Goal: Task Accomplishment & Management: Complete application form

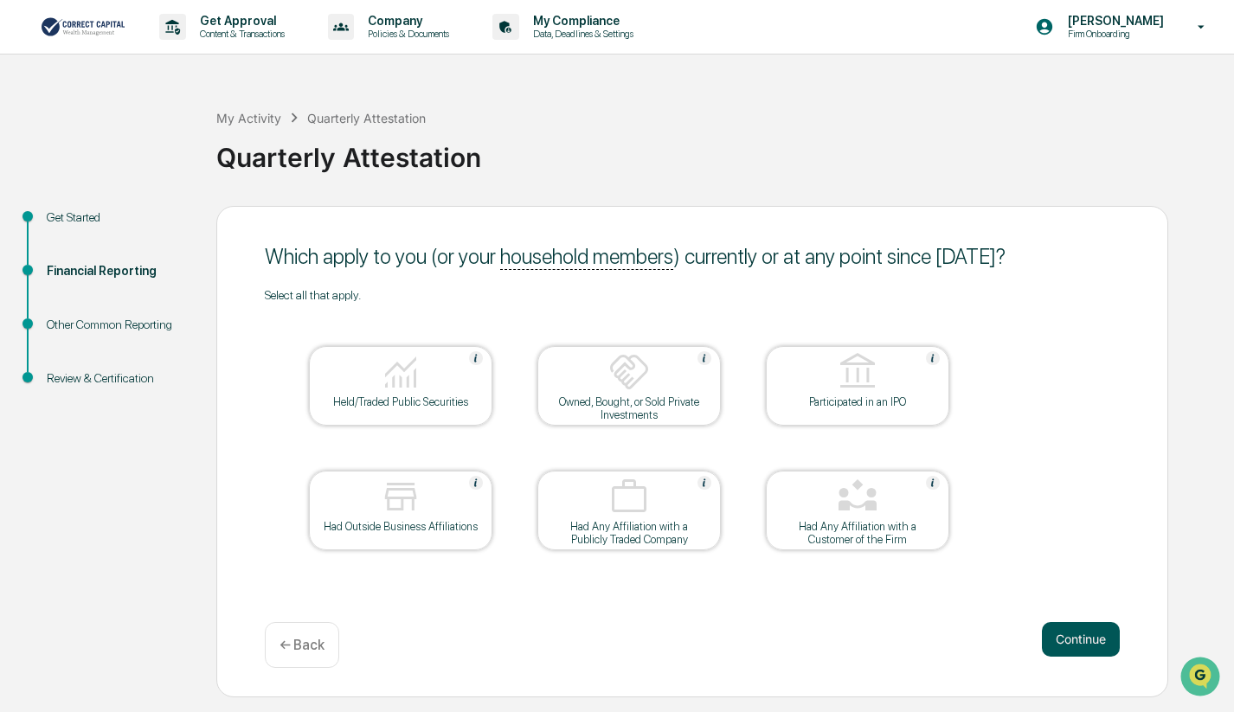
click at [1097, 636] on button "Continue" at bounding box center [1080, 639] width 78 height 35
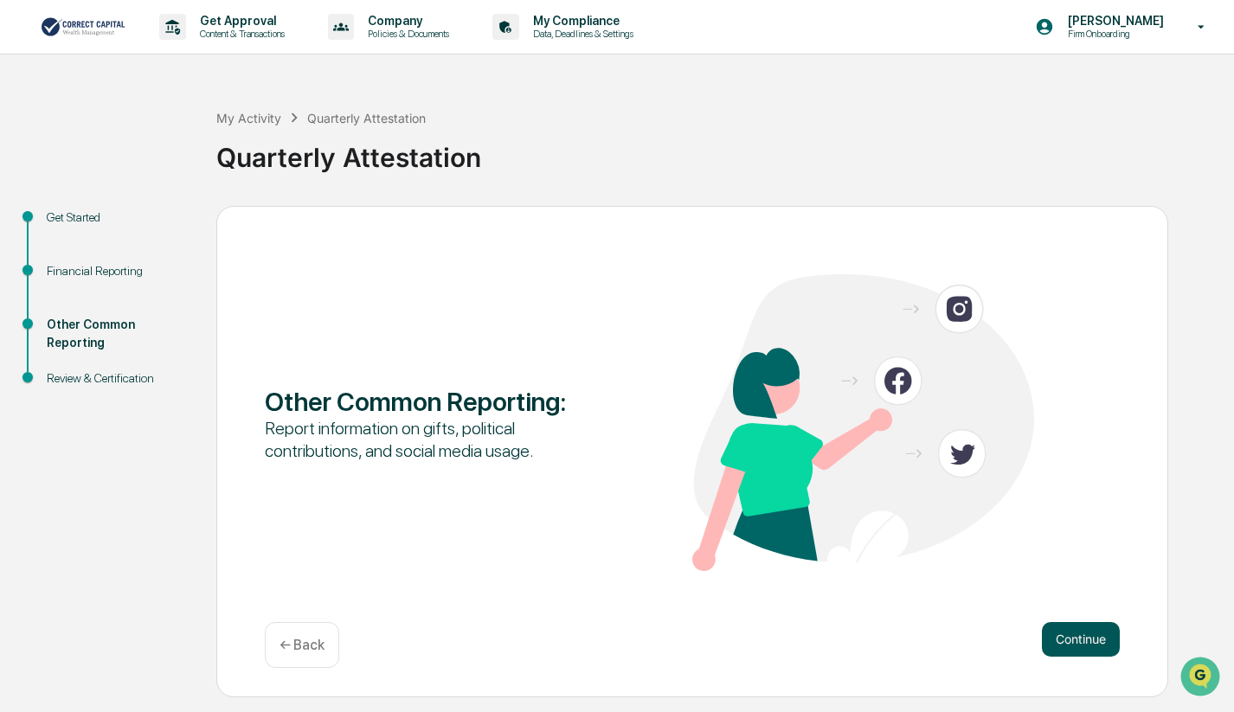
click at [1097, 636] on button "Continue" at bounding box center [1080, 639] width 78 height 35
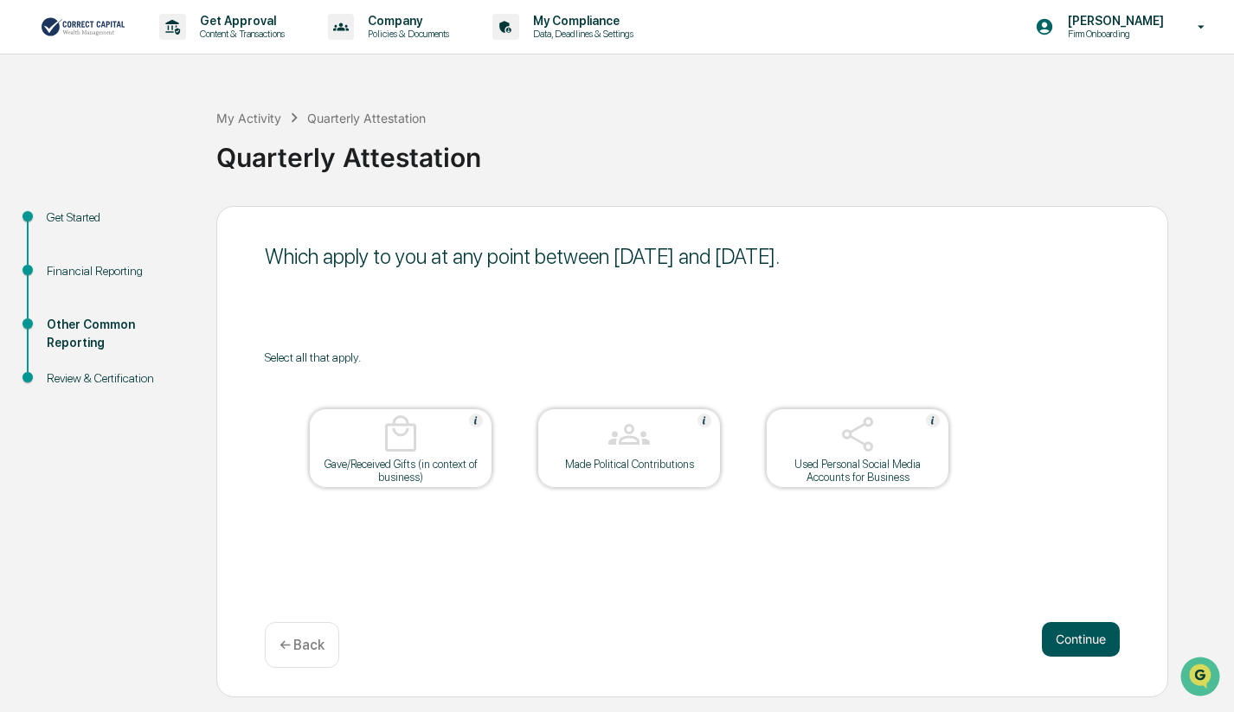
click at [1084, 637] on button "Continue" at bounding box center [1080, 639] width 78 height 35
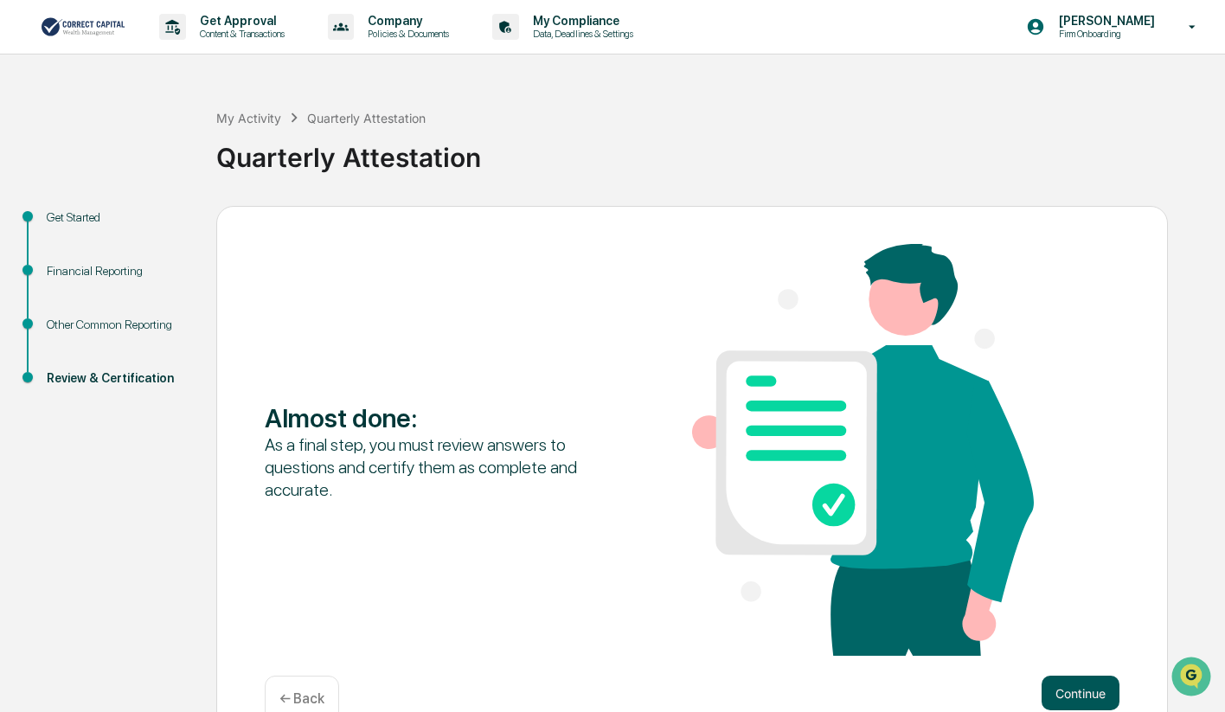
click at [1082, 693] on button "Continue" at bounding box center [1080, 693] width 78 height 35
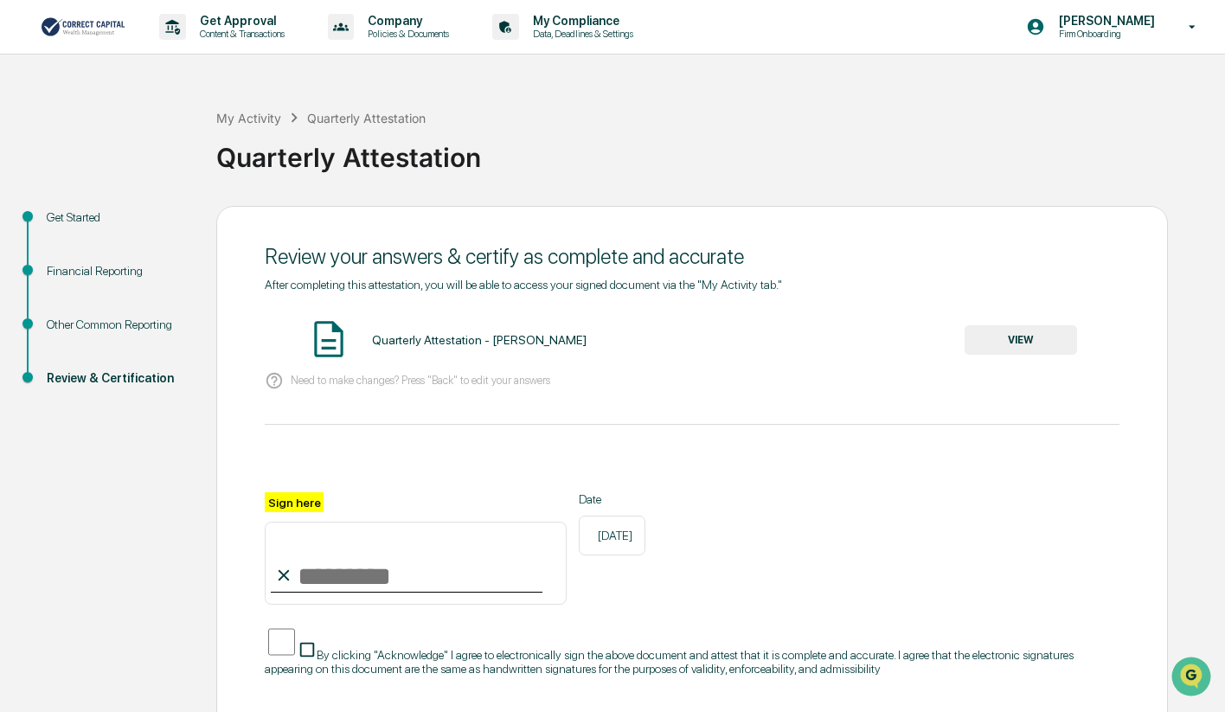
click at [365, 577] on input "Sign here" at bounding box center [416, 563] width 302 height 83
type input "**********"
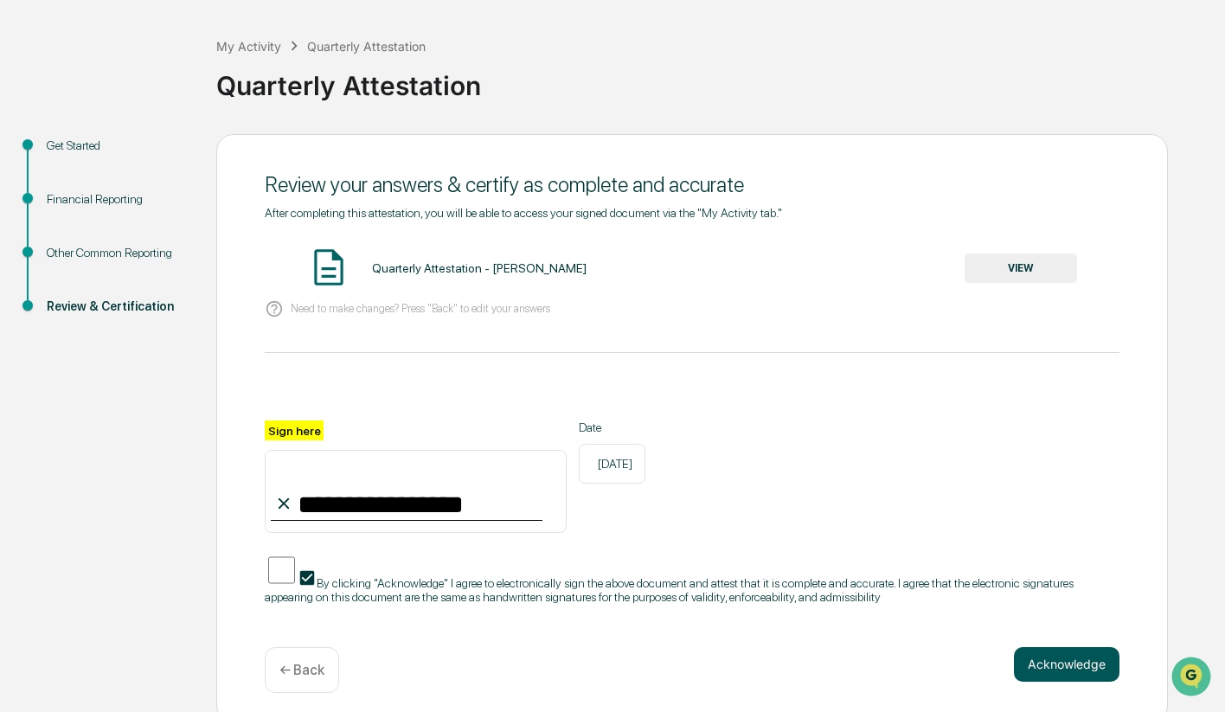
click at [1085, 662] on button "Acknowledge" at bounding box center [1067, 664] width 106 height 35
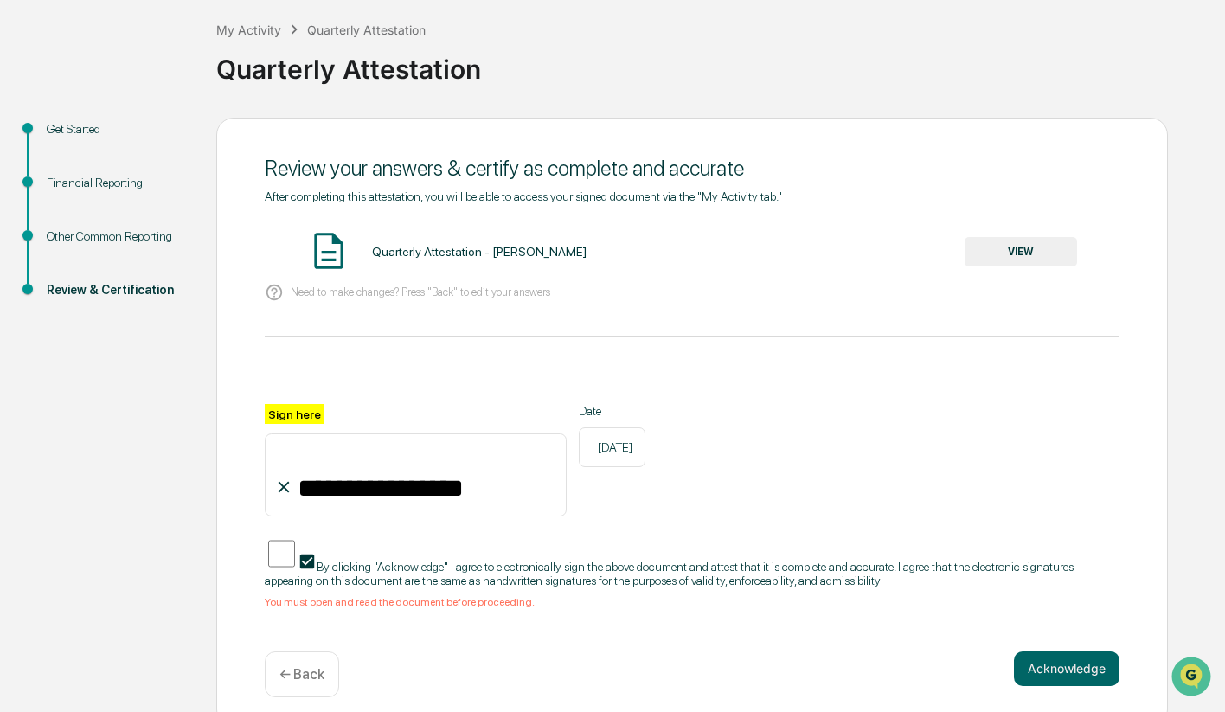
scroll to position [93, 0]
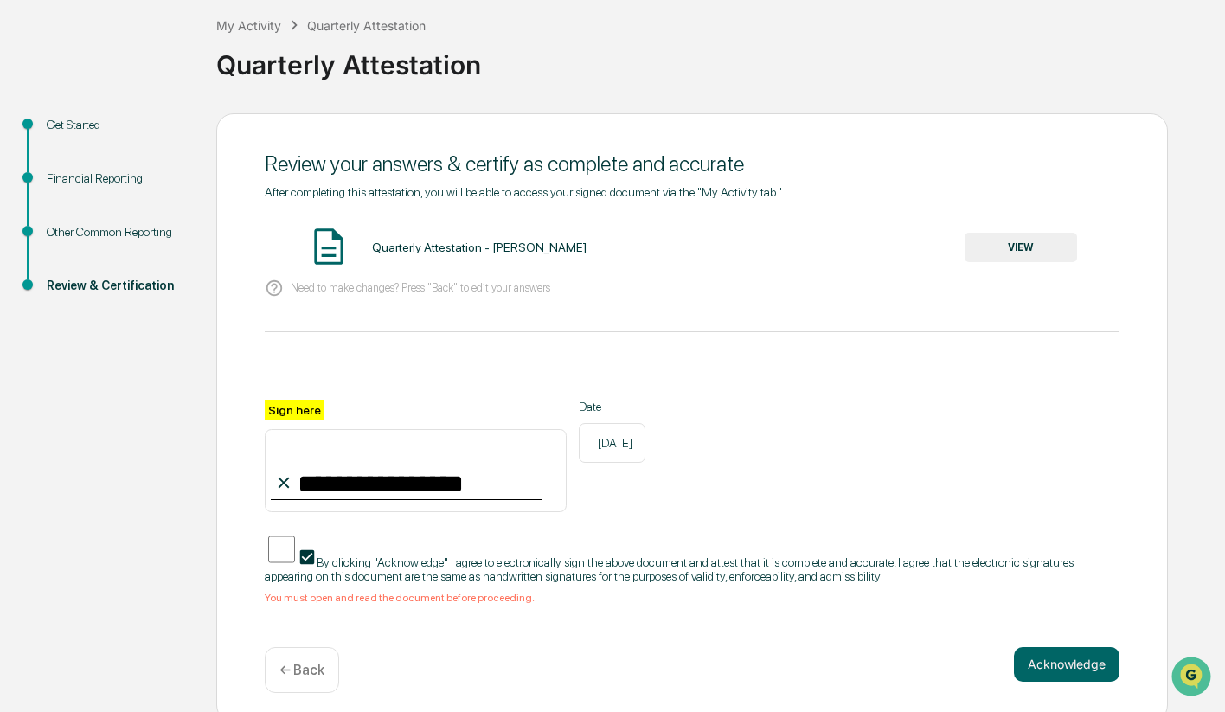
click at [1039, 246] on button "VIEW" at bounding box center [1021, 247] width 112 height 29
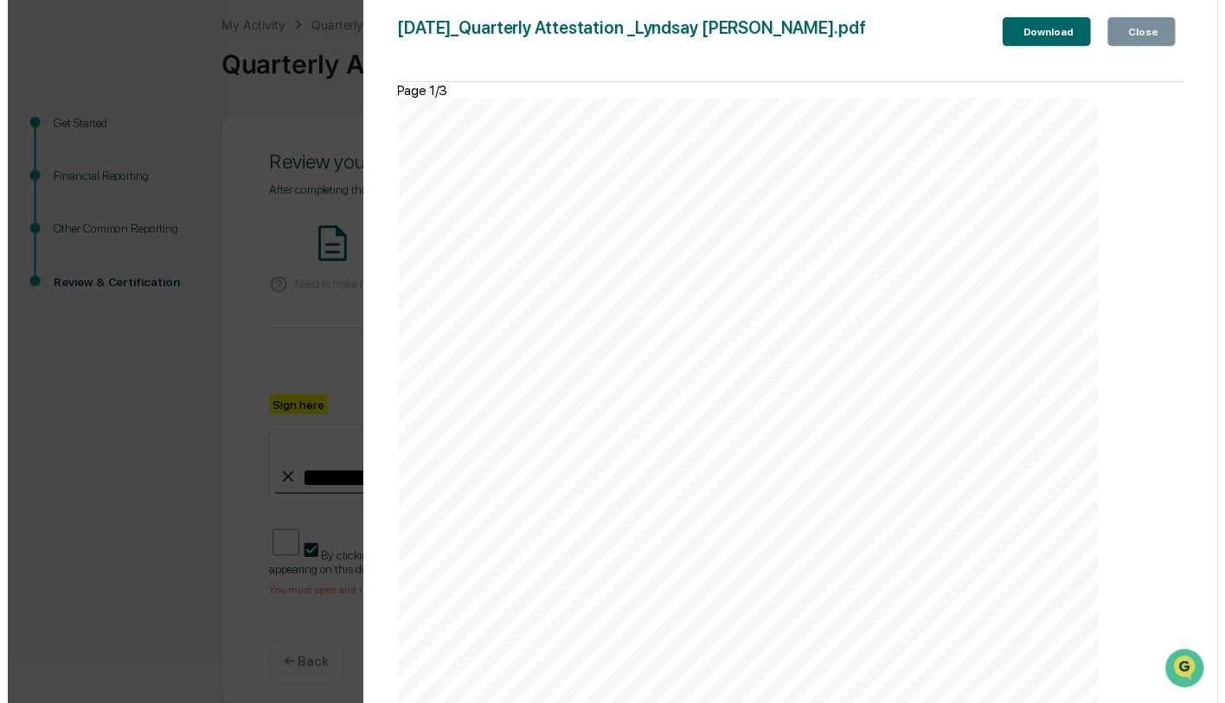
scroll to position [2540, 0]
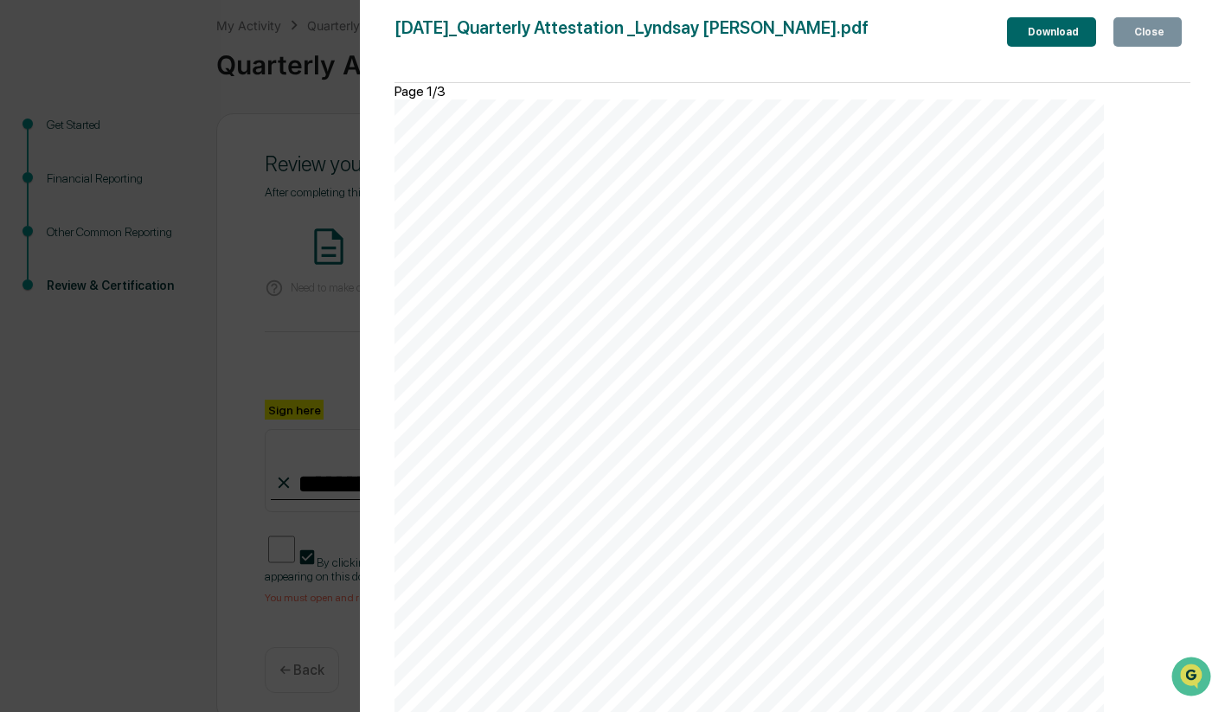
click at [1158, 25] on button "Close" at bounding box center [1147, 31] width 68 height 29
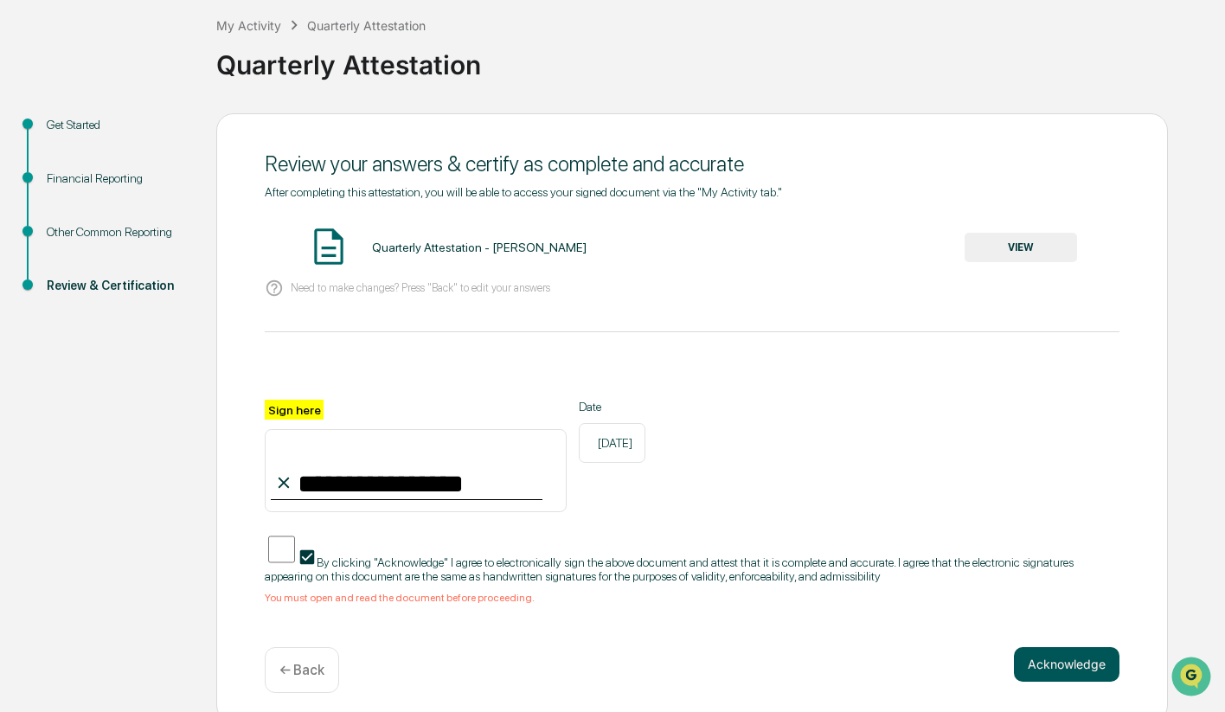
click at [1077, 647] on button "Acknowledge" at bounding box center [1067, 664] width 106 height 35
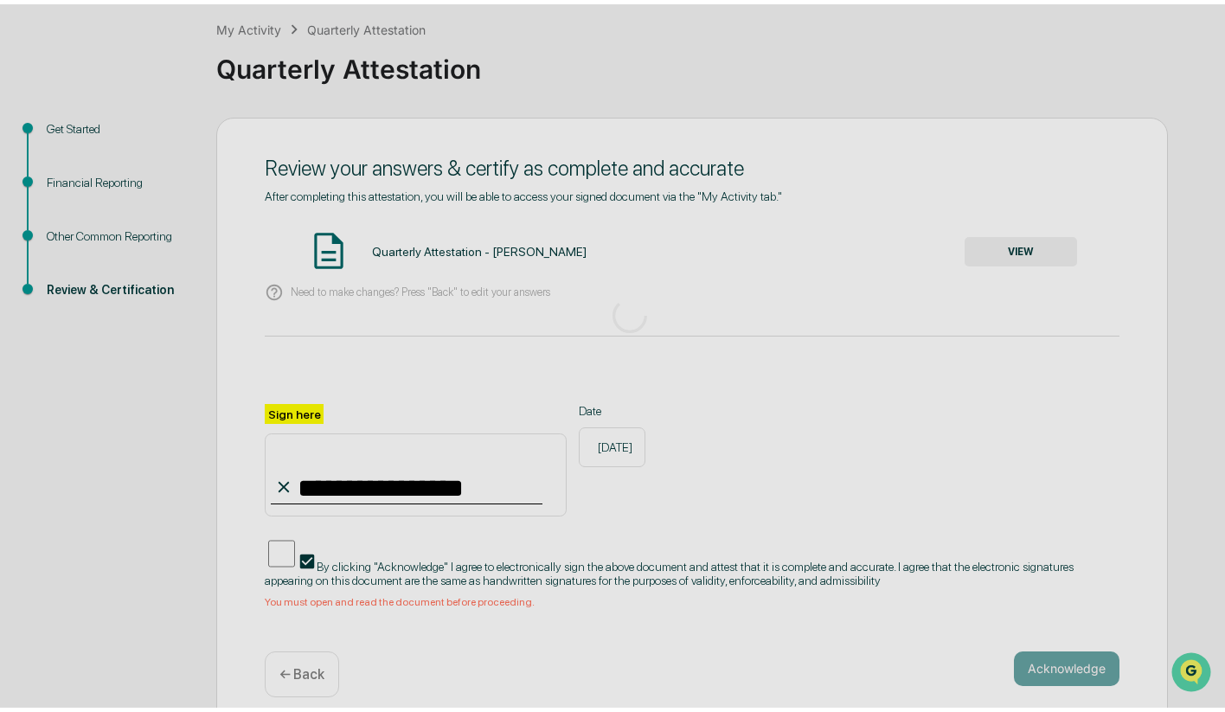
scroll to position [0, 0]
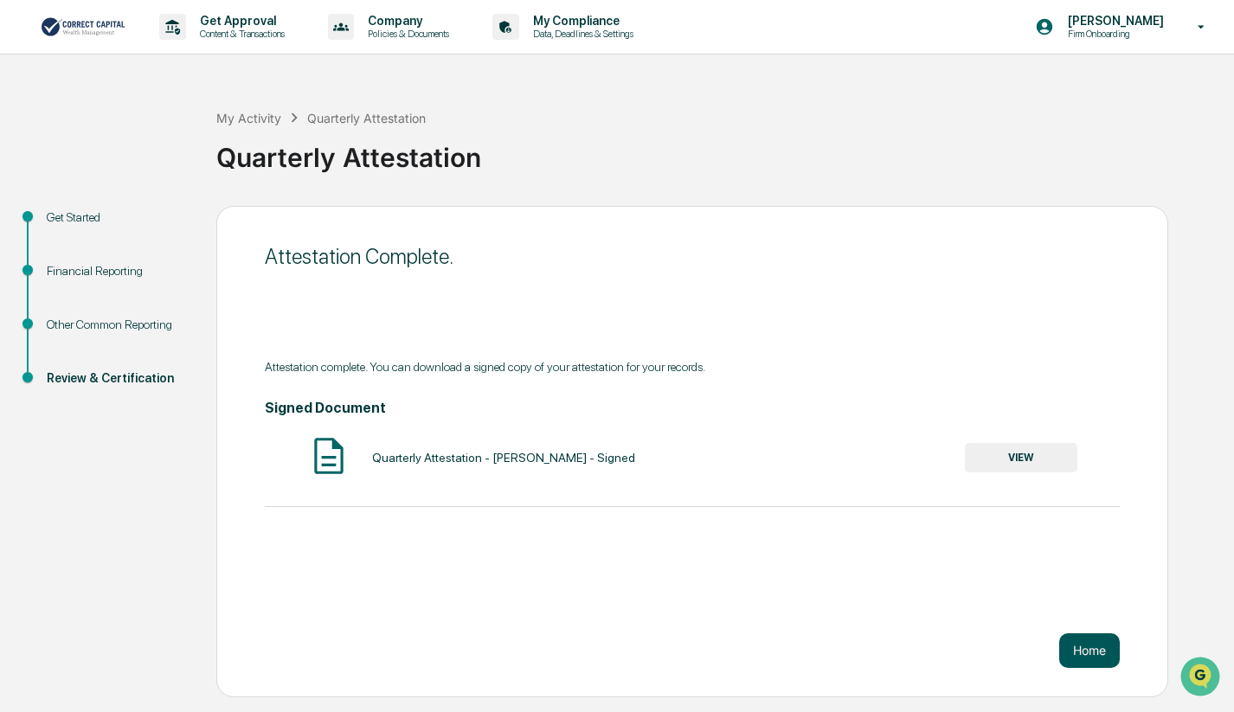
click at [1108, 655] on button "Home" at bounding box center [1089, 650] width 61 height 35
